Goal: Information Seeking & Learning: Learn about a topic

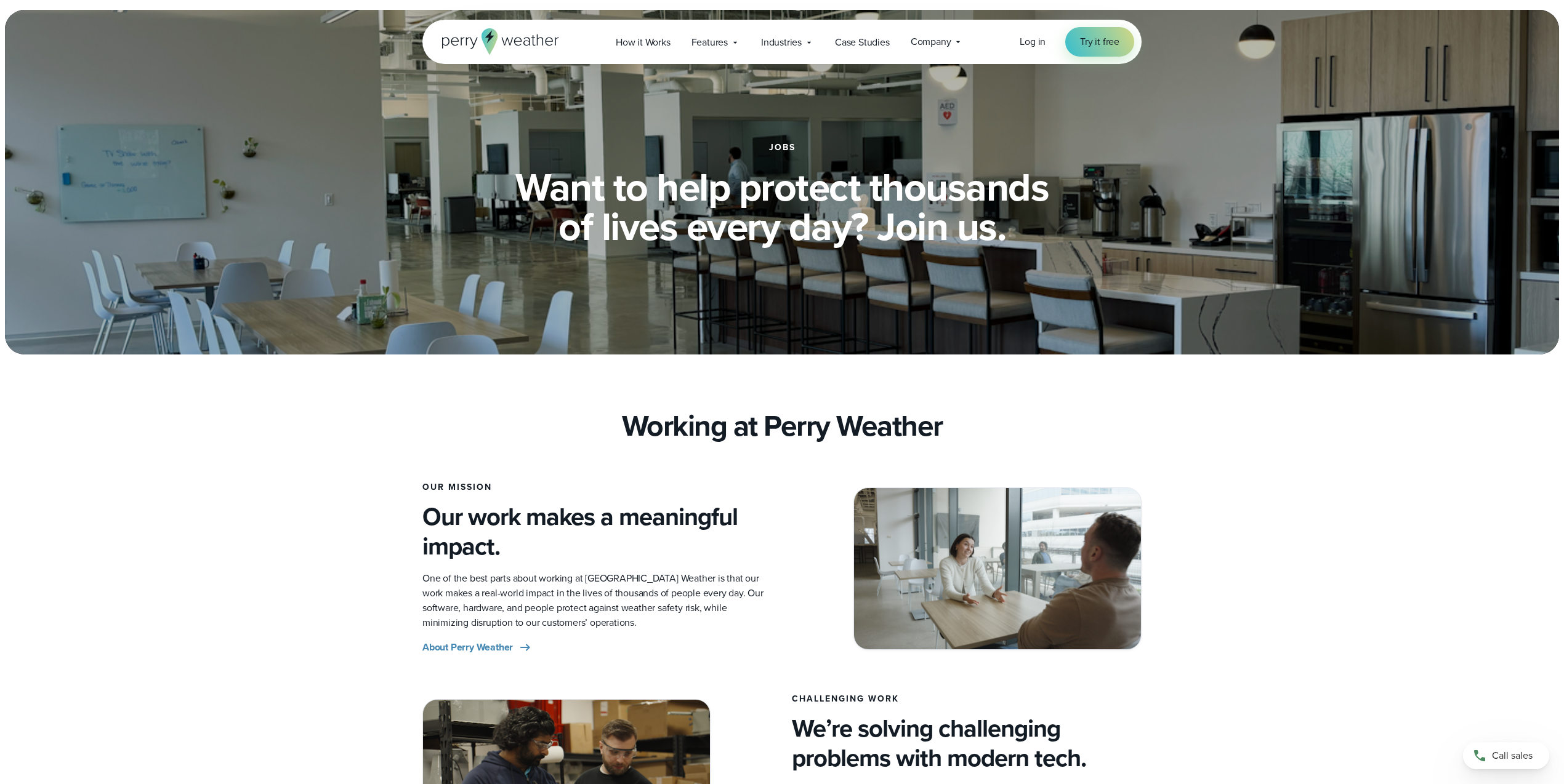
click at [503, 41] on icon at bounding box center [500, 41] width 117 height 27
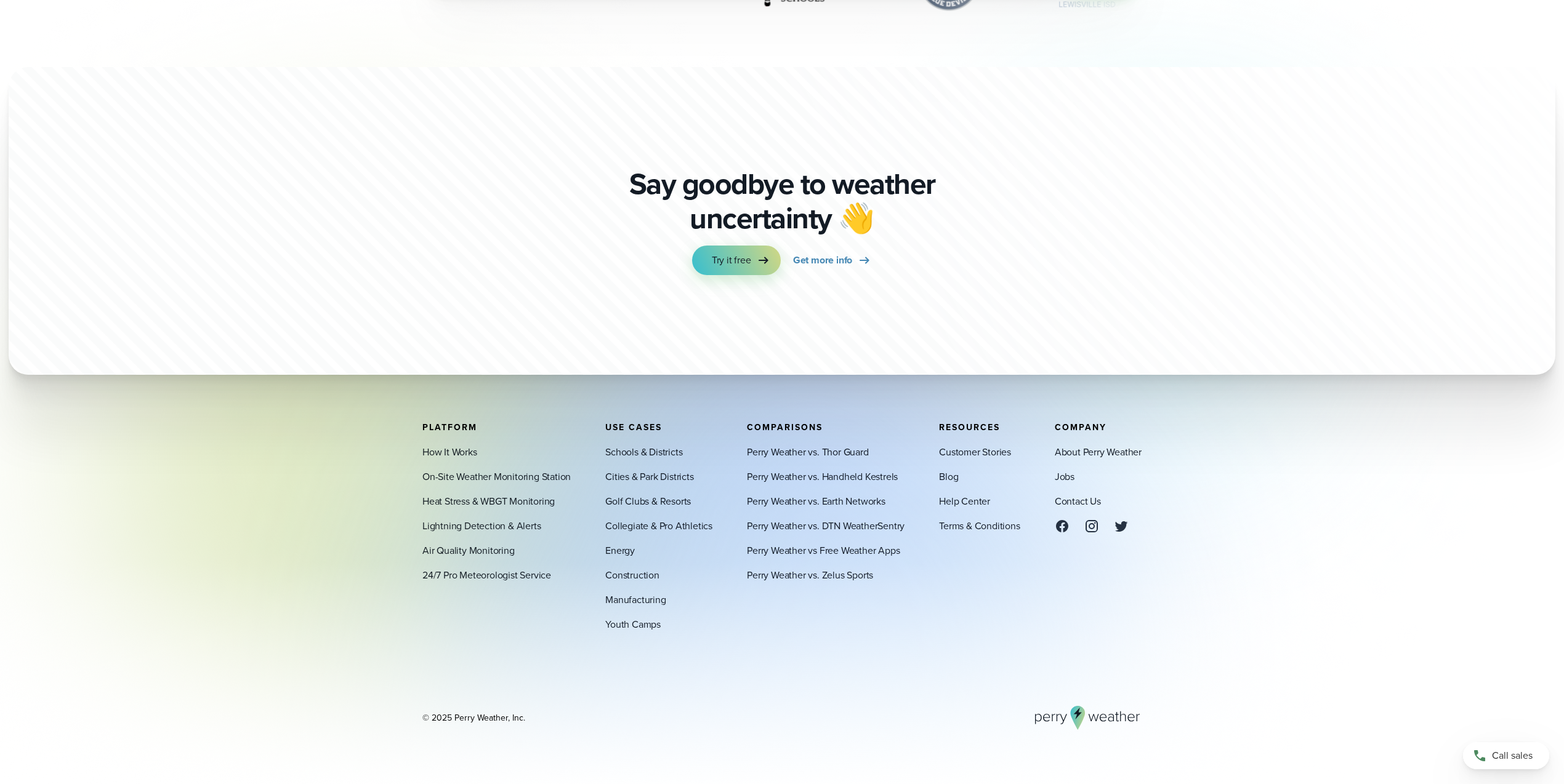
scroll to position [4594, 0]
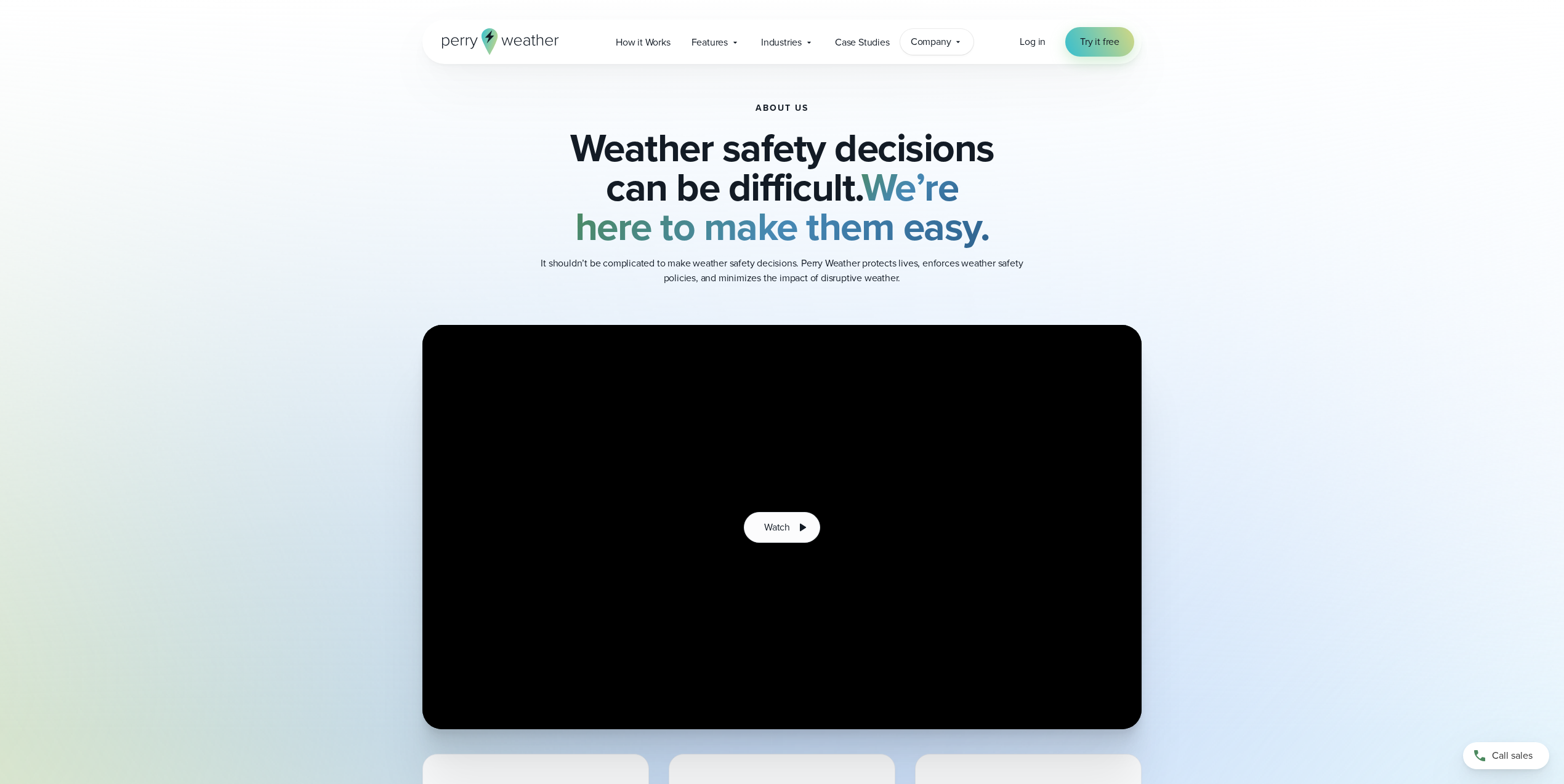
click at [915, 43] on span "Company" at bounding box center [930, 42] width 41 height 15
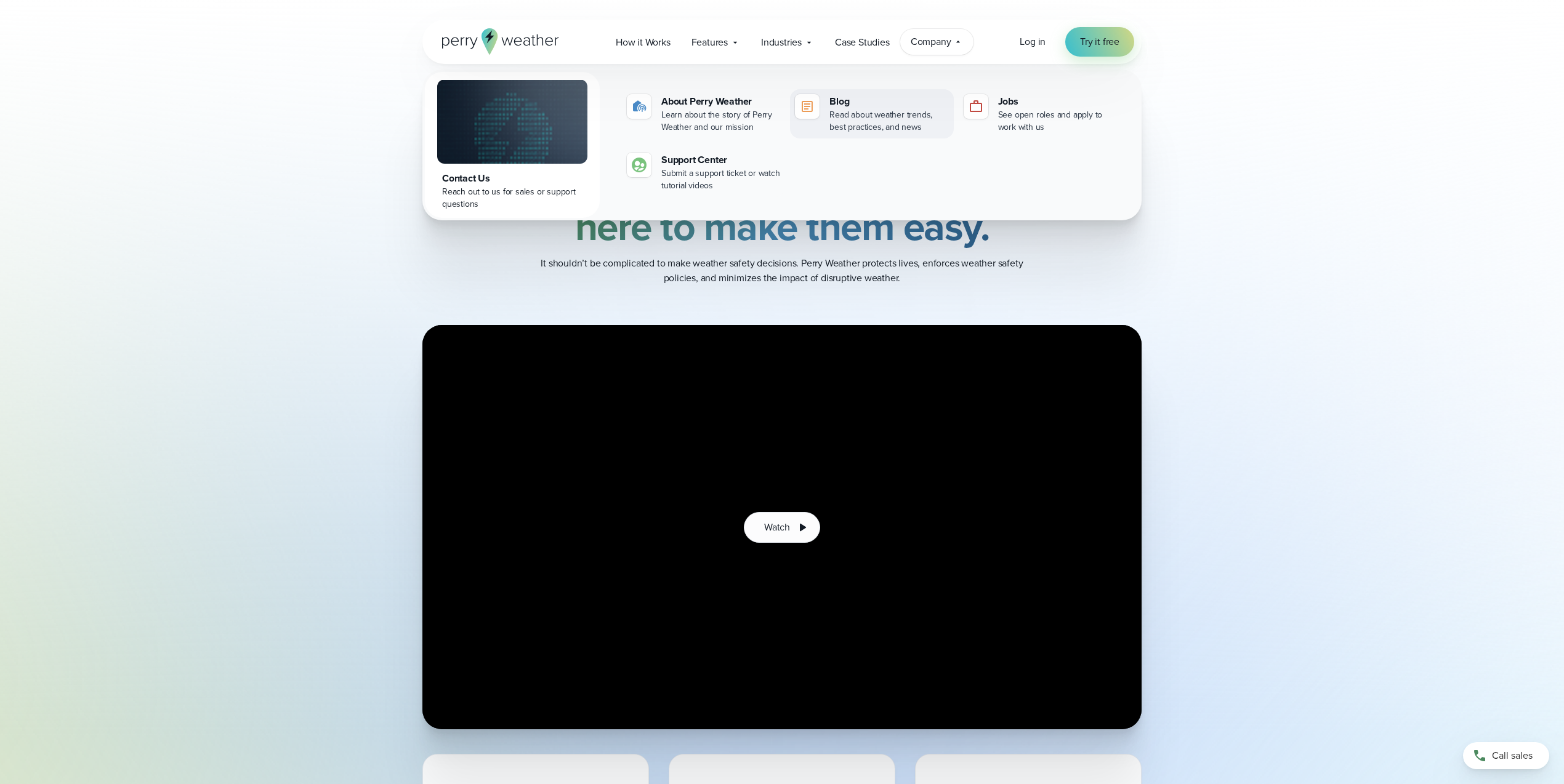
click at [871, 109] on div "Read about weather trends, best practices, and news" at bounding box center [889, 121] width 119 height 24
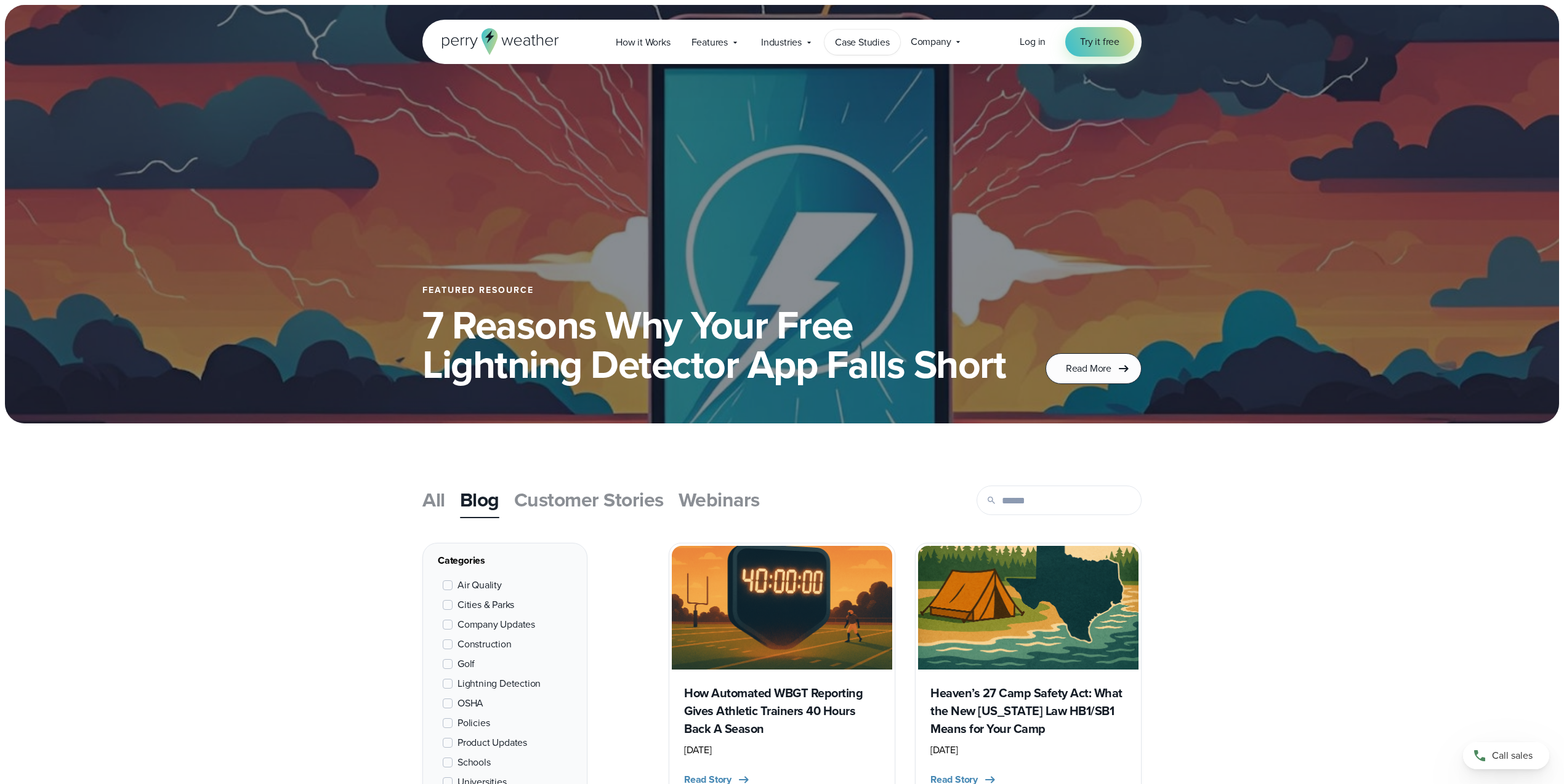
click at [878, 37] on span "Case Studies" at bounding box center [862, 42] width 55 height 15
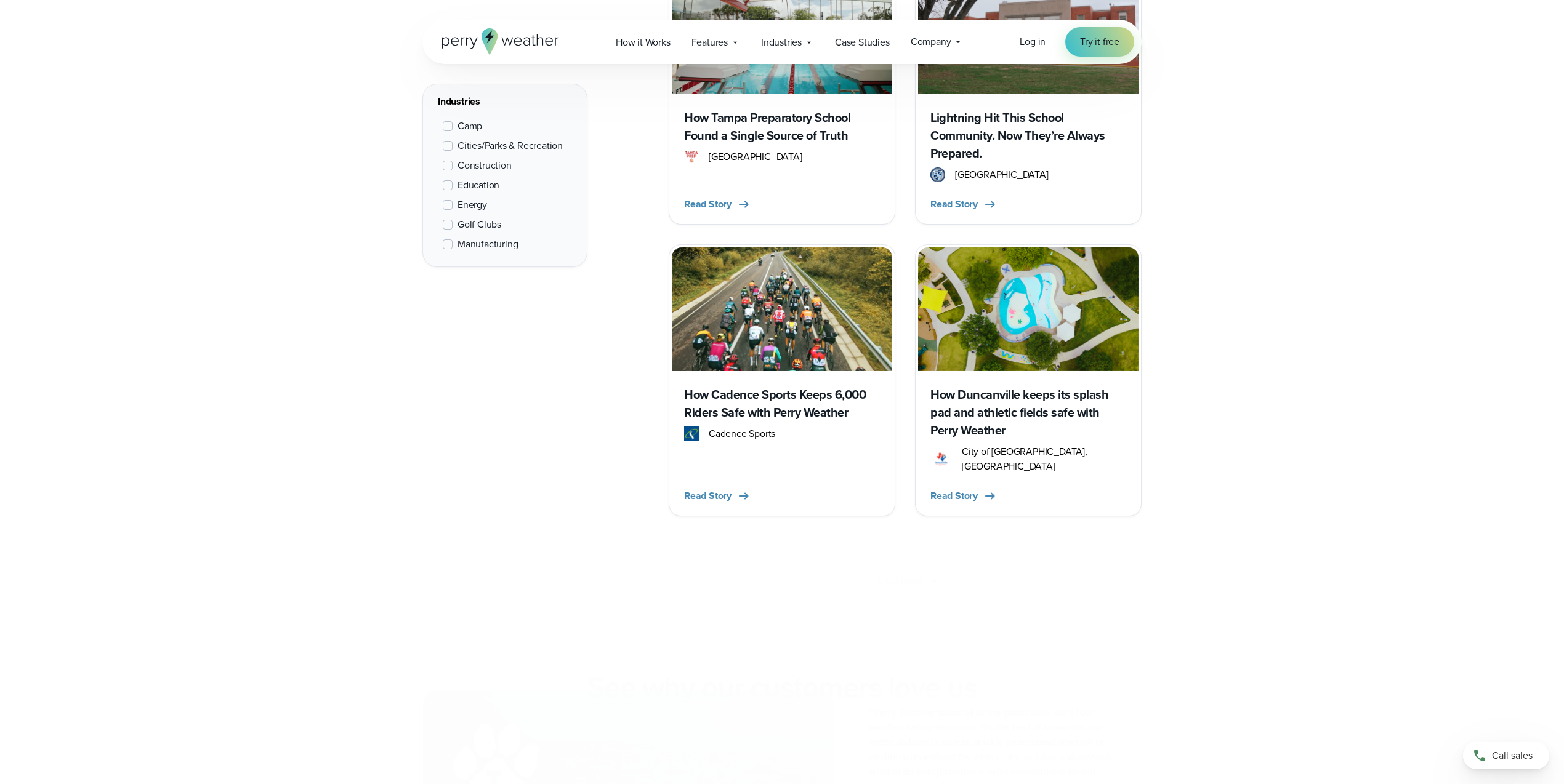
scroll to position [2171, 0]
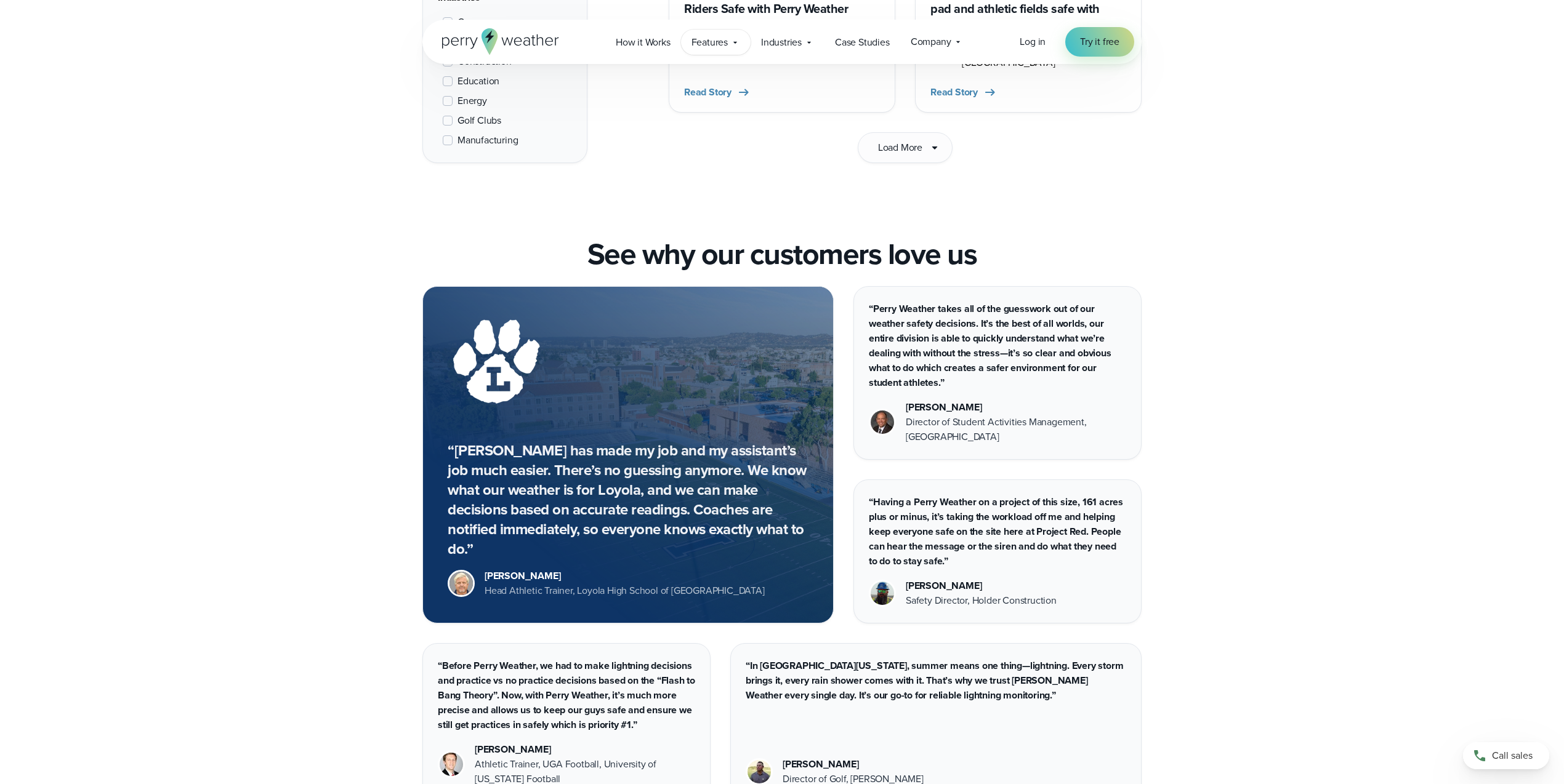
click at [706, 41] on span "Features" at bounding box center [709, 42] width 36 height 15
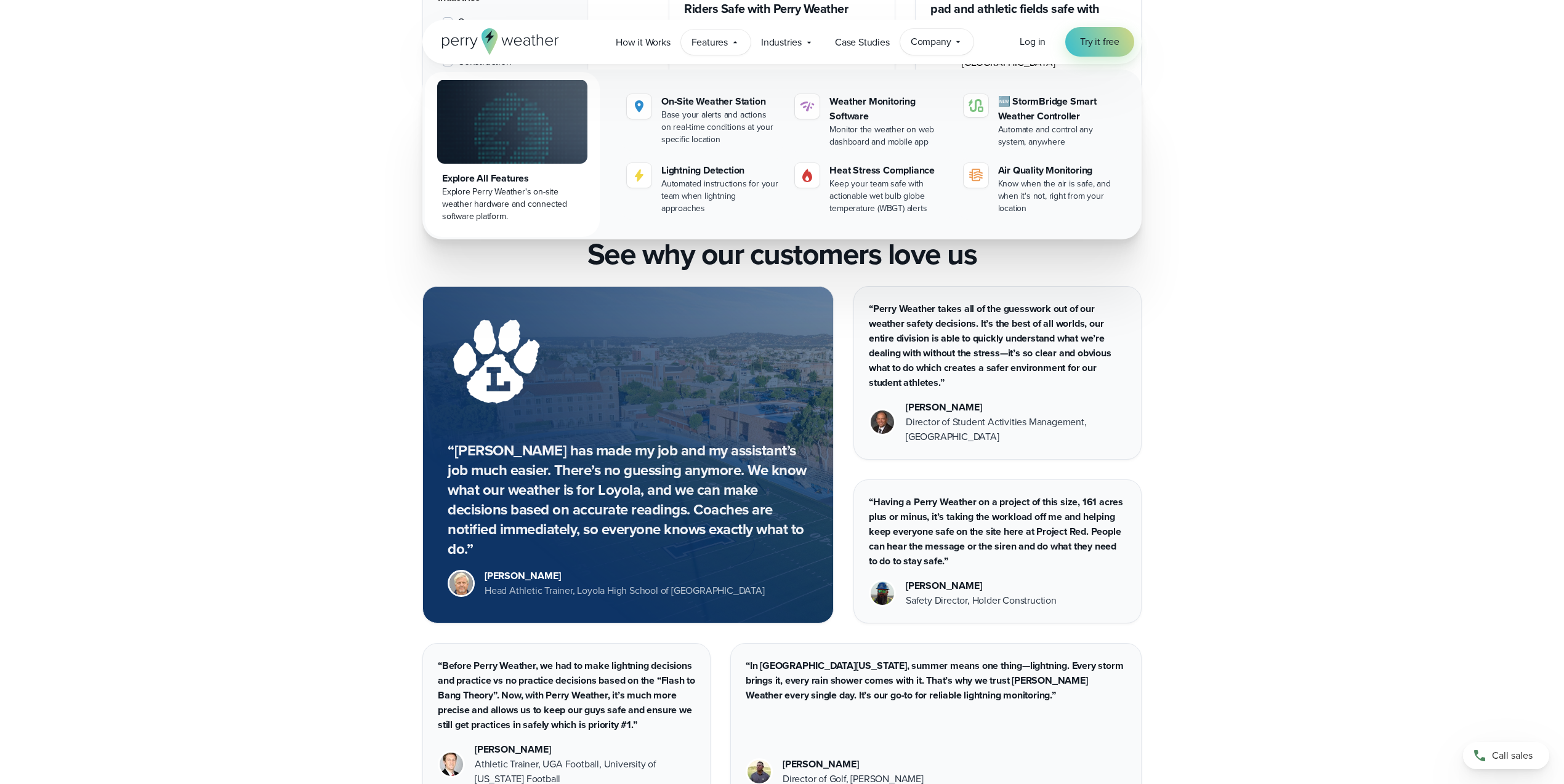
click at [923, 35] on span "Company" at bounding box center [930, 42] width 41 height 15
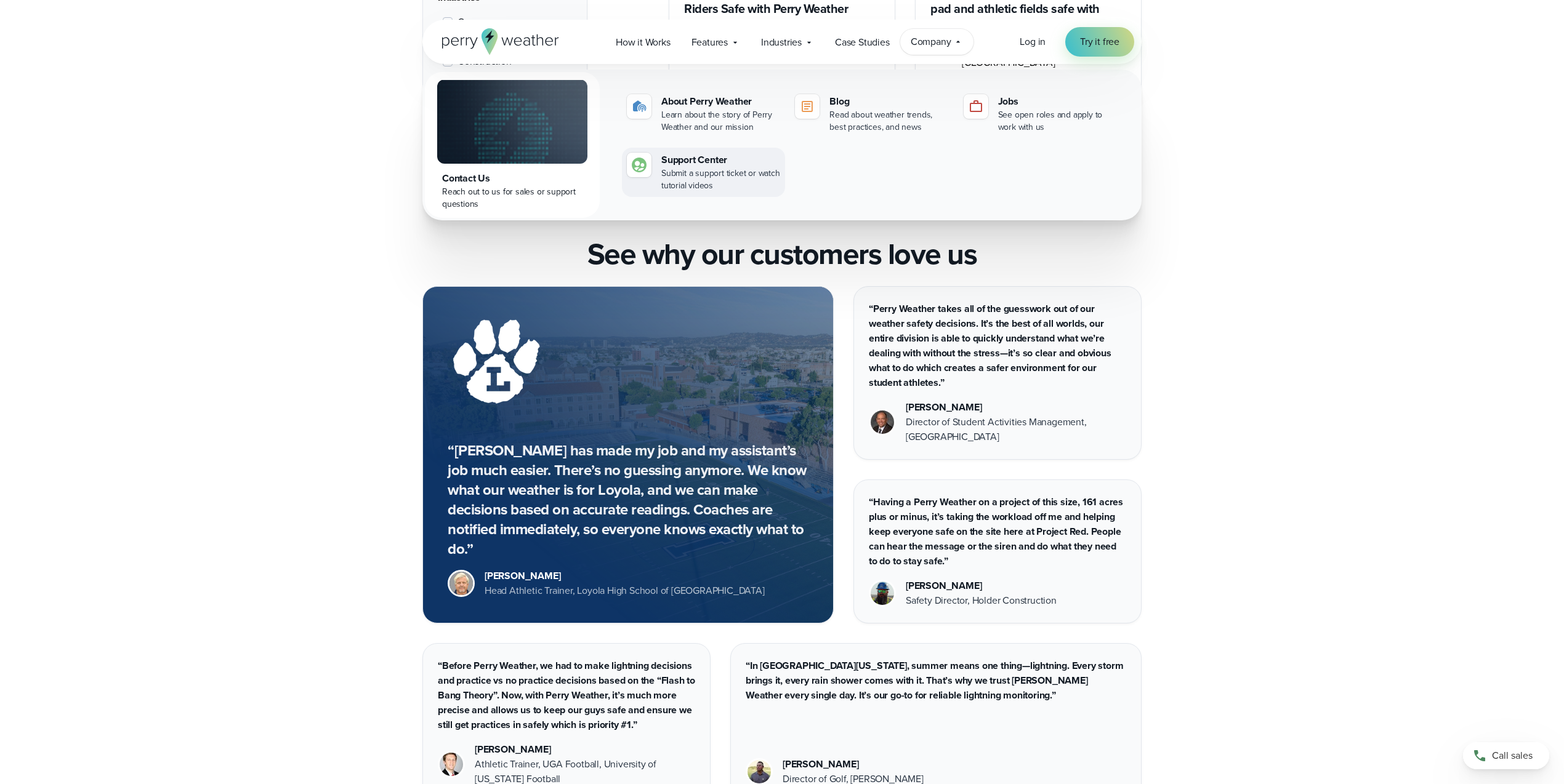
click at [665, 154] on div "Support Center" at bounding box center [720, 160] width 119 height 15
